Goal: Information Seeking & Learning: Learn about a topic

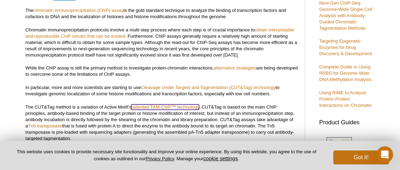
click at [145, 108] on link "patented TAM-ChIP™ technology" at bounding box center [165, 106] width 68 height 5
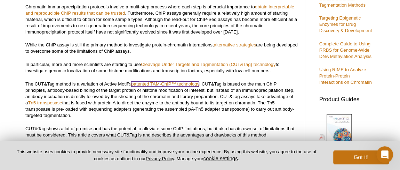
scroll to position [218, 1]
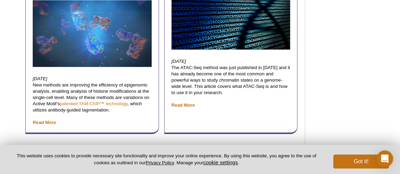
scroll to position [3629, 0]
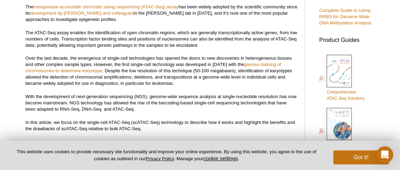
scroll to position [234, 0]
